Goal: Task Accomplishment & Management: Manage account settings

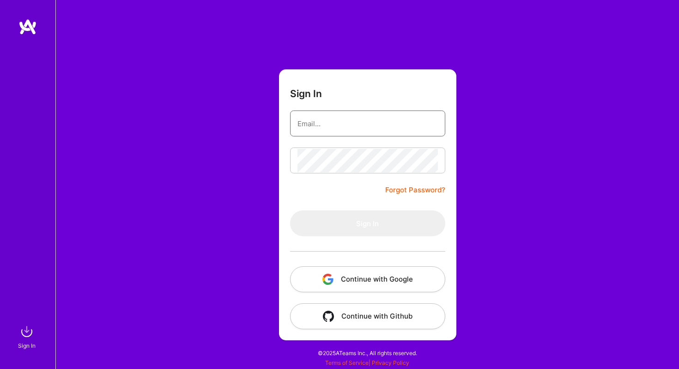
click at [327, 126] on input "email" at bounding box center [367, 124] width 140 height 24
type input "[EMAIL_ADDRESS][DOMAIN_NAME]"
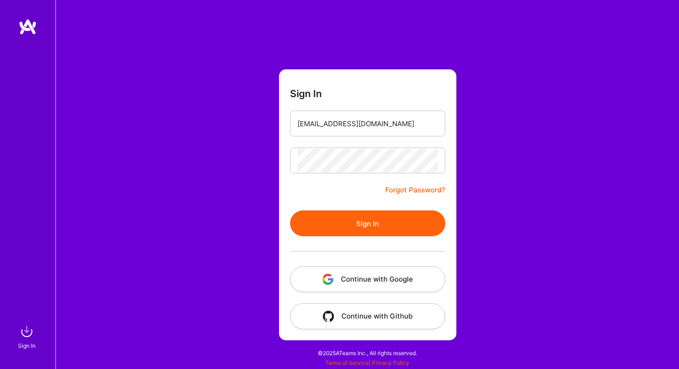
click at [365, 232] on button "Sign In" at bounding box center [367, 223] width 155 height 26
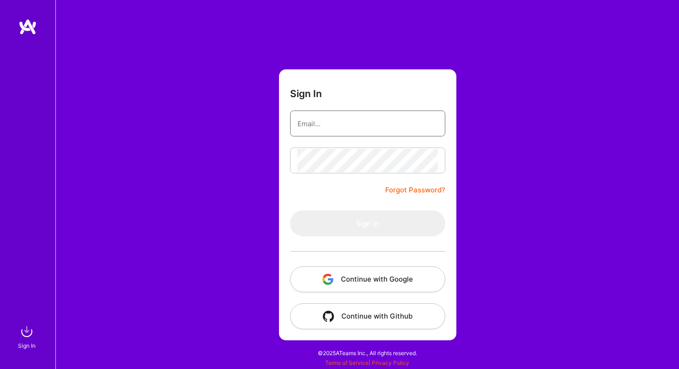
click at [335, 118] on input "email" at bounding box center [367, 124] width 140 height 24
type input "[EMAIL_ADDRESS][DOMAIN_NAME]"
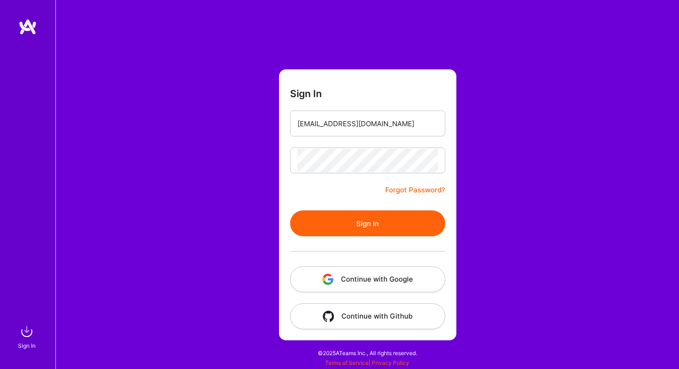
click at [367, 224] on button "Sign In" at bounding box center [367, 223] width 155 height 26
